Goal: Information Seeking & Learning: Learn about a topic

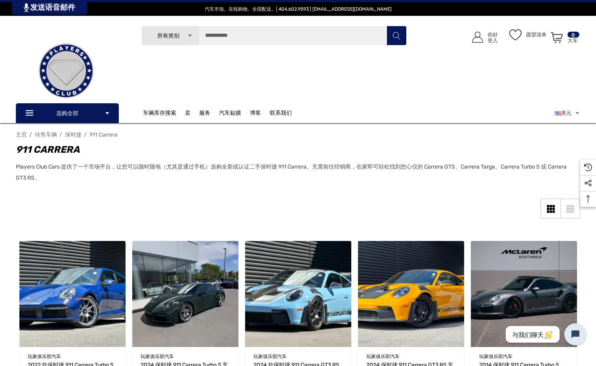
click at [74, 134] on font "保时捷" at bounding box center [73, 134] width 17 height 7
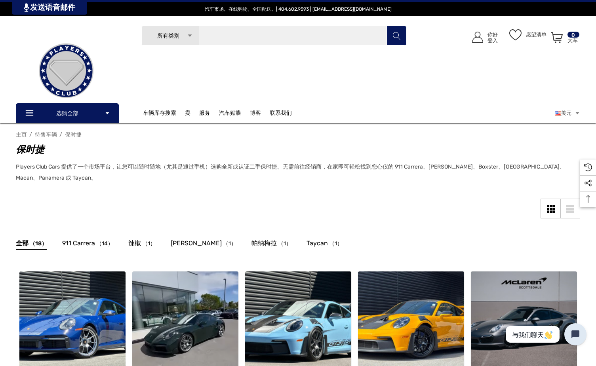
click at [270, 36] on input "搜索" at bounding box center [273, 36] width 265 height 20
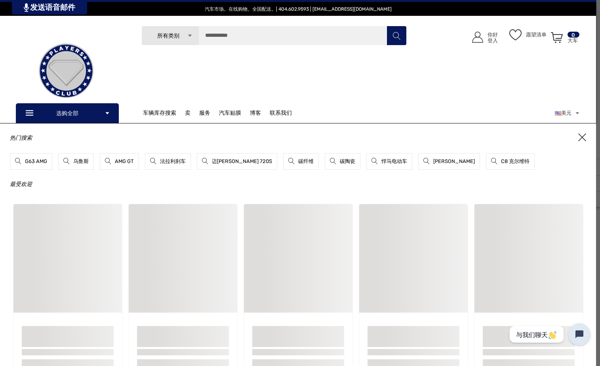
click at [219, 63] on div "搜索 所有类别 Icon Arrow Down Icon Arrow Down Icon Arrow Up Icon Arrow Up 待售车辆 电的 梅赛德…" at bounding box center [273, 68] width 285 height 85
click at [250, 40] on input "搜索" at bounding box center [273, 36] width 265 height 20
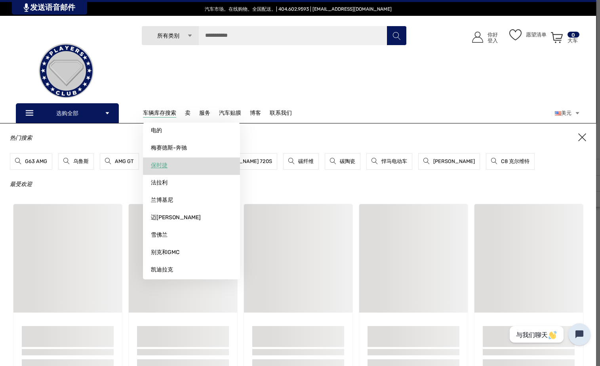
click at [162, 163] on font "保时捷" at bounding box center [159, 165] width 17 height 7
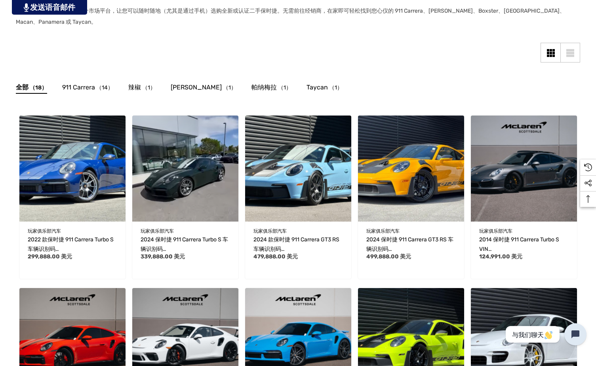
scroll to position [158, 0]
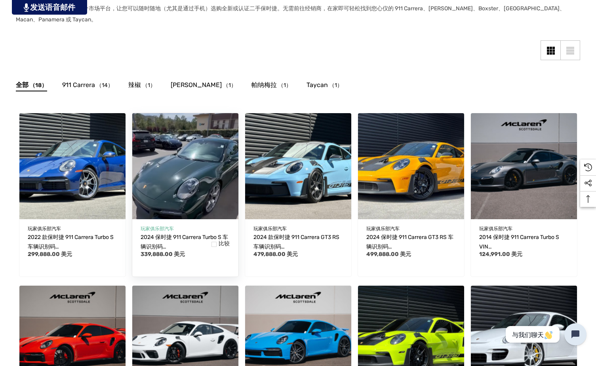
click at [170, 181] on img "2024 款保时捷 911 Carrera Turbo S VIN WP0AD2A93RS253171，$339,888.00\a" at bounding box center [185, 166] width 117 height 117
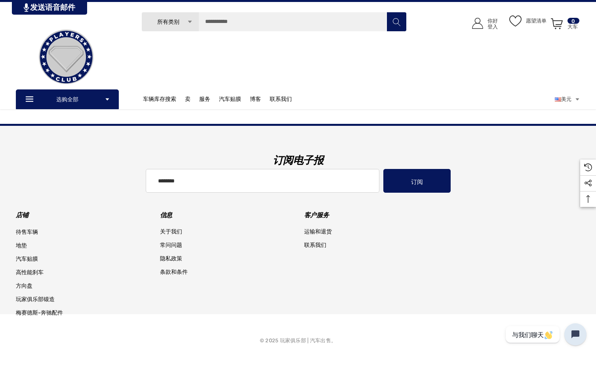
scroll to position [629, 0]
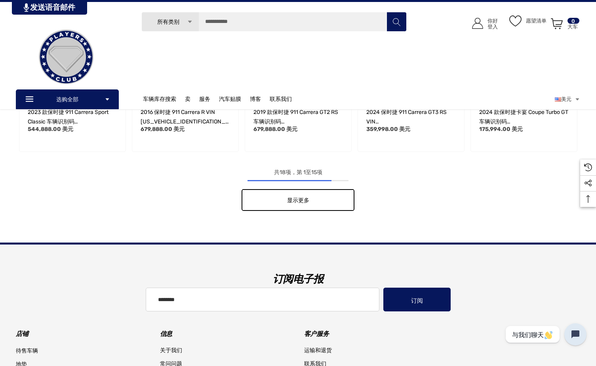
click at [318, 198] on link "显示更多" at bounding box center [297, 200] width 113 height 22
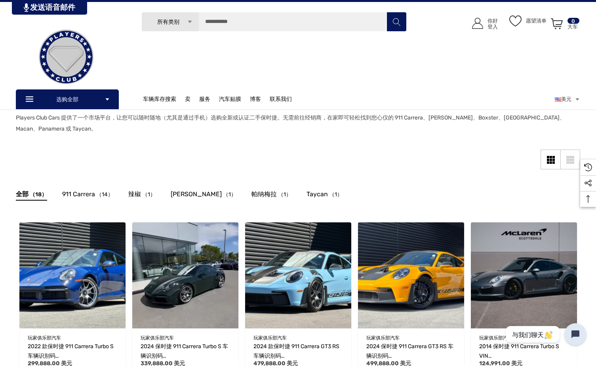
scroll to position [0, 0]
